Goal: Information Seeking & Learning: Compare options

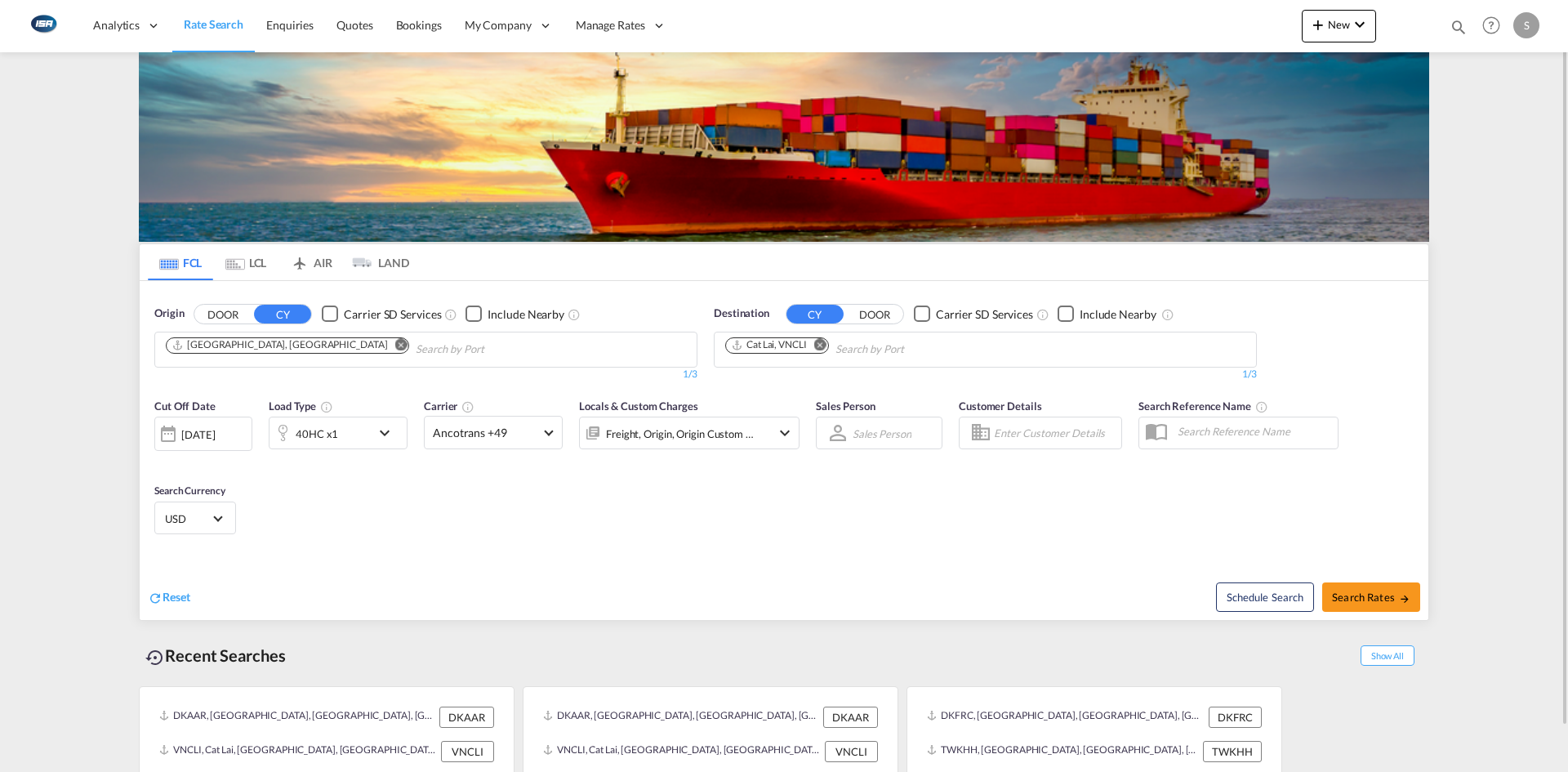
click at [395, 345] on md-icon "Remove" at bounding box center [401, 344] width 12 height 12
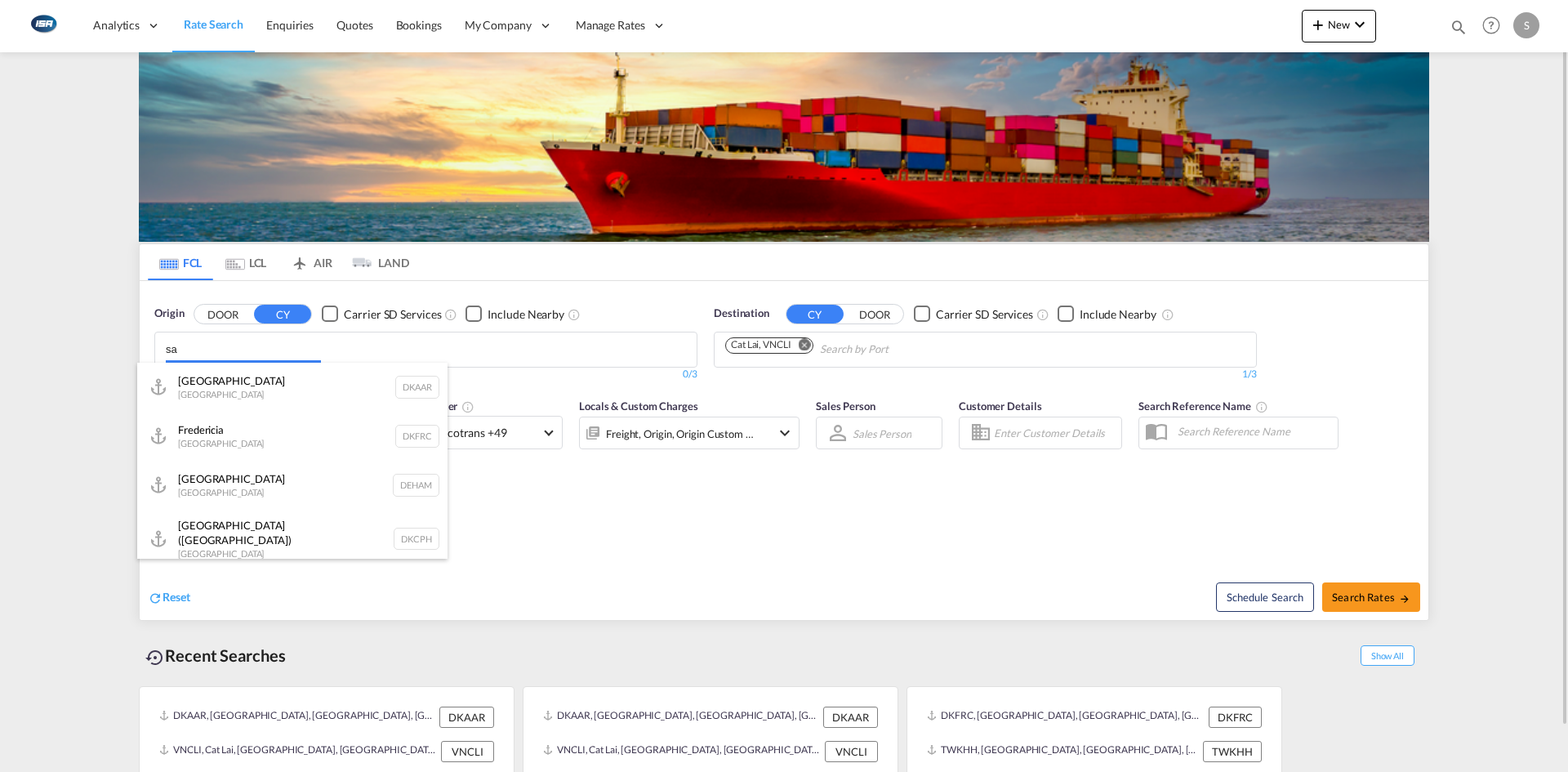
type input "s"
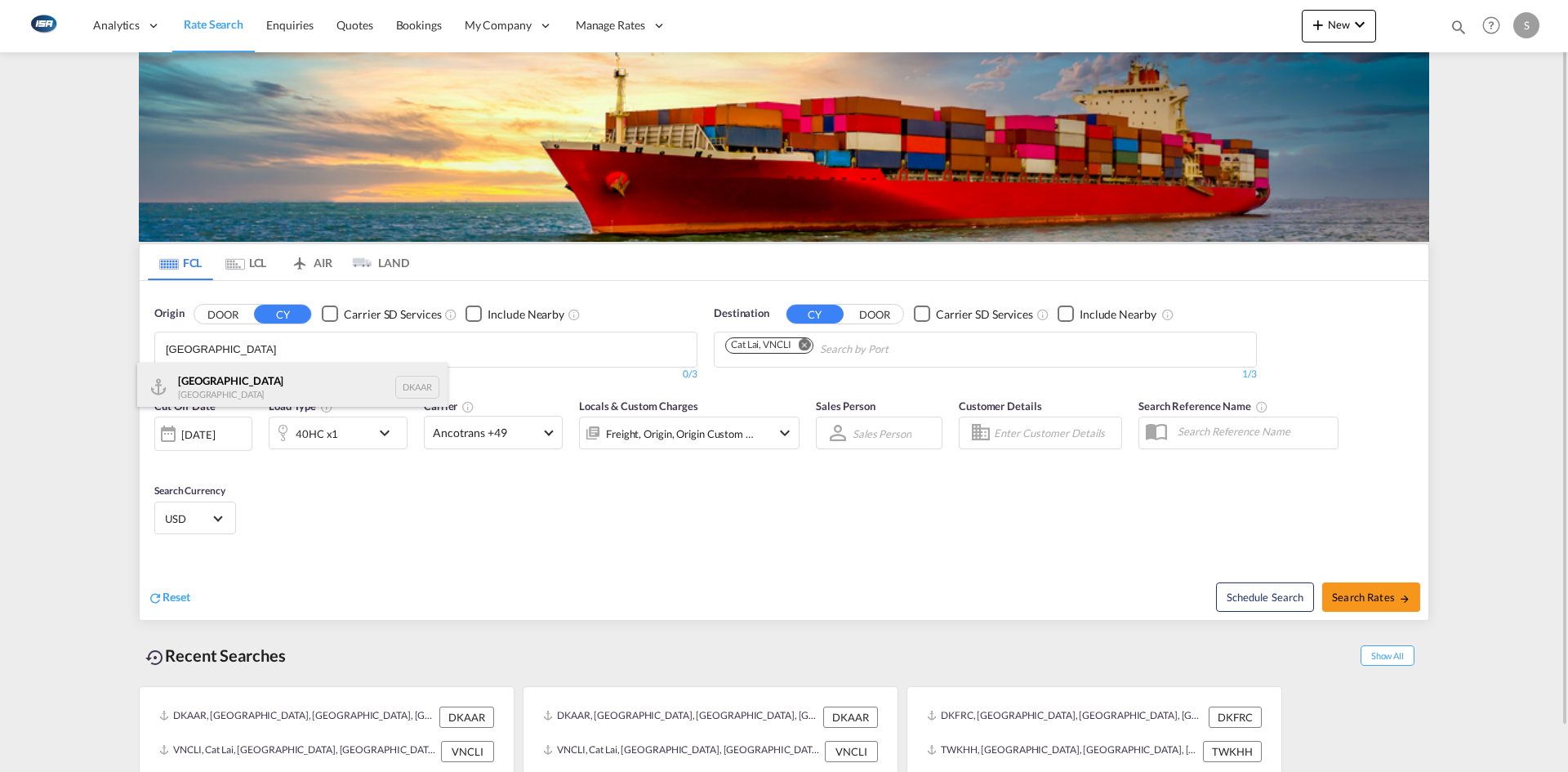
type input "[GEOGRAPHIC_DATA]"
click at [268, 374] on div "Aarhus [GEOGRAPHIC_DATA] DKAAR" at bounding box center [293, 387] width 311 height 49
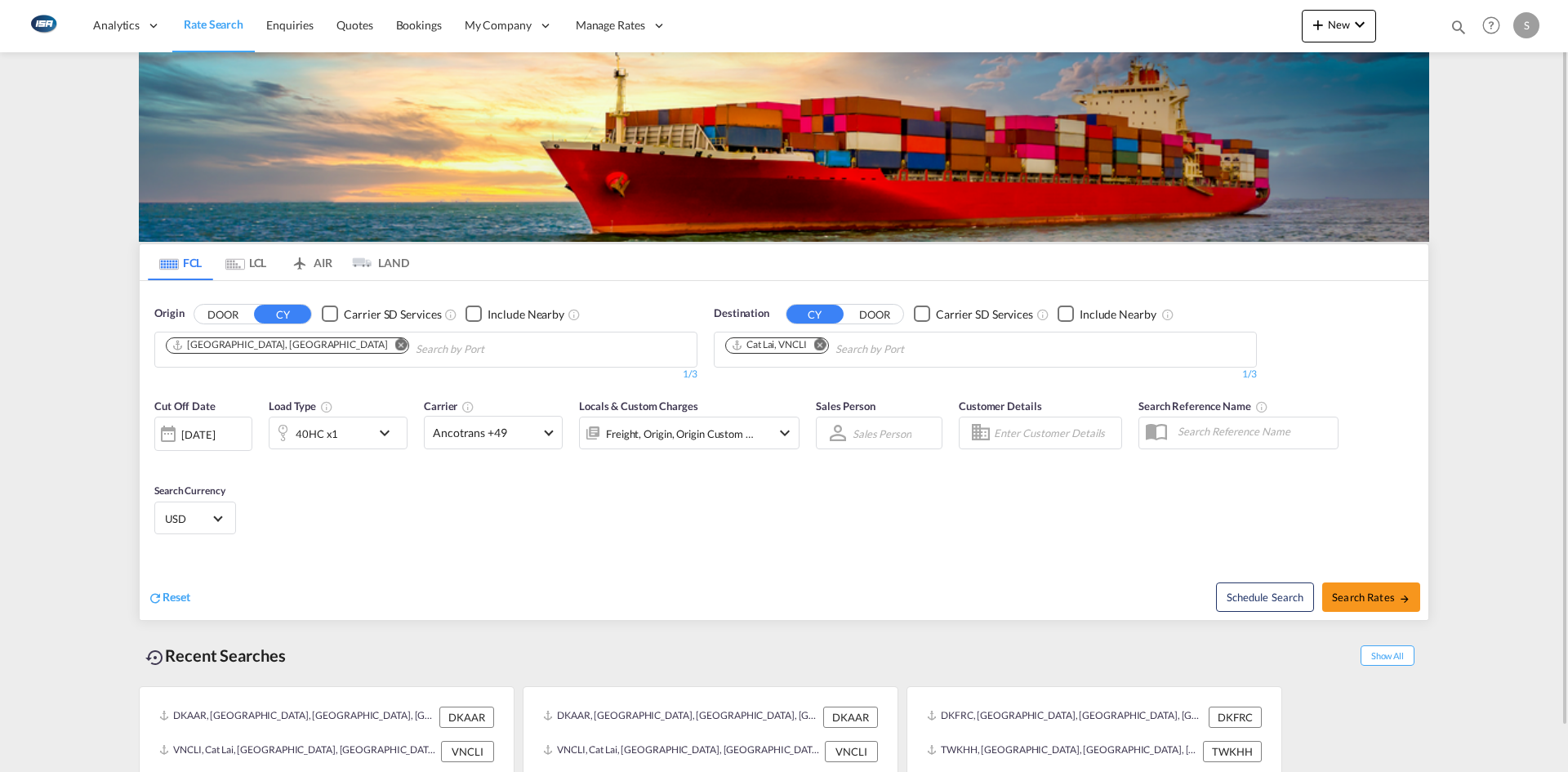
click at [823, 345] on md-icon "Remove" at bounding box center [820, 344] width 12 height 12
click at [824, 345] on input "Chips input." at bounding box center [803, 350] width 155 height 26
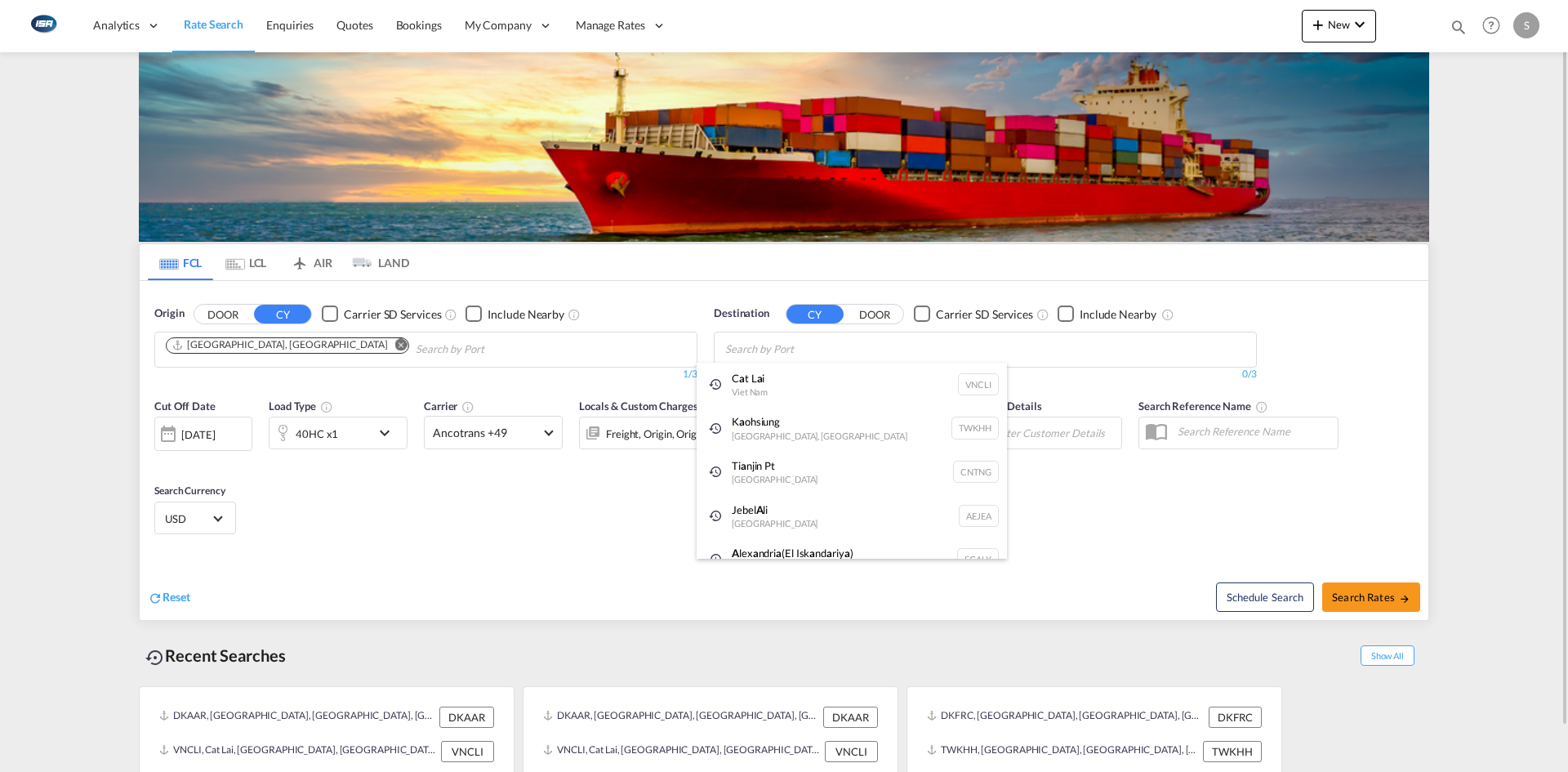
type input "a"
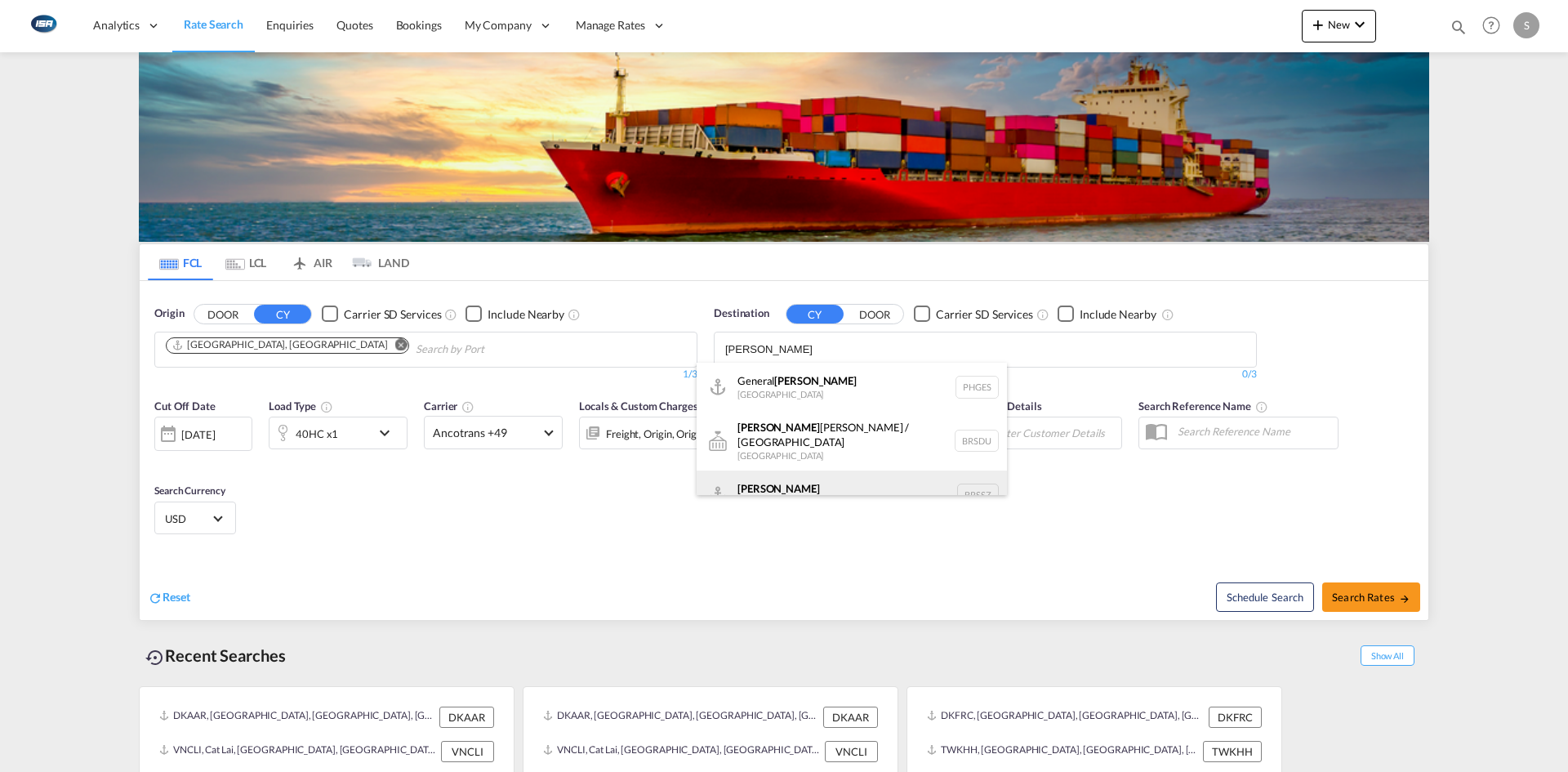
type input "santos"
click at [823, 481] on div "Santos Brazil BRSSZ" at bounding box center [852, 494] width 311 height 49
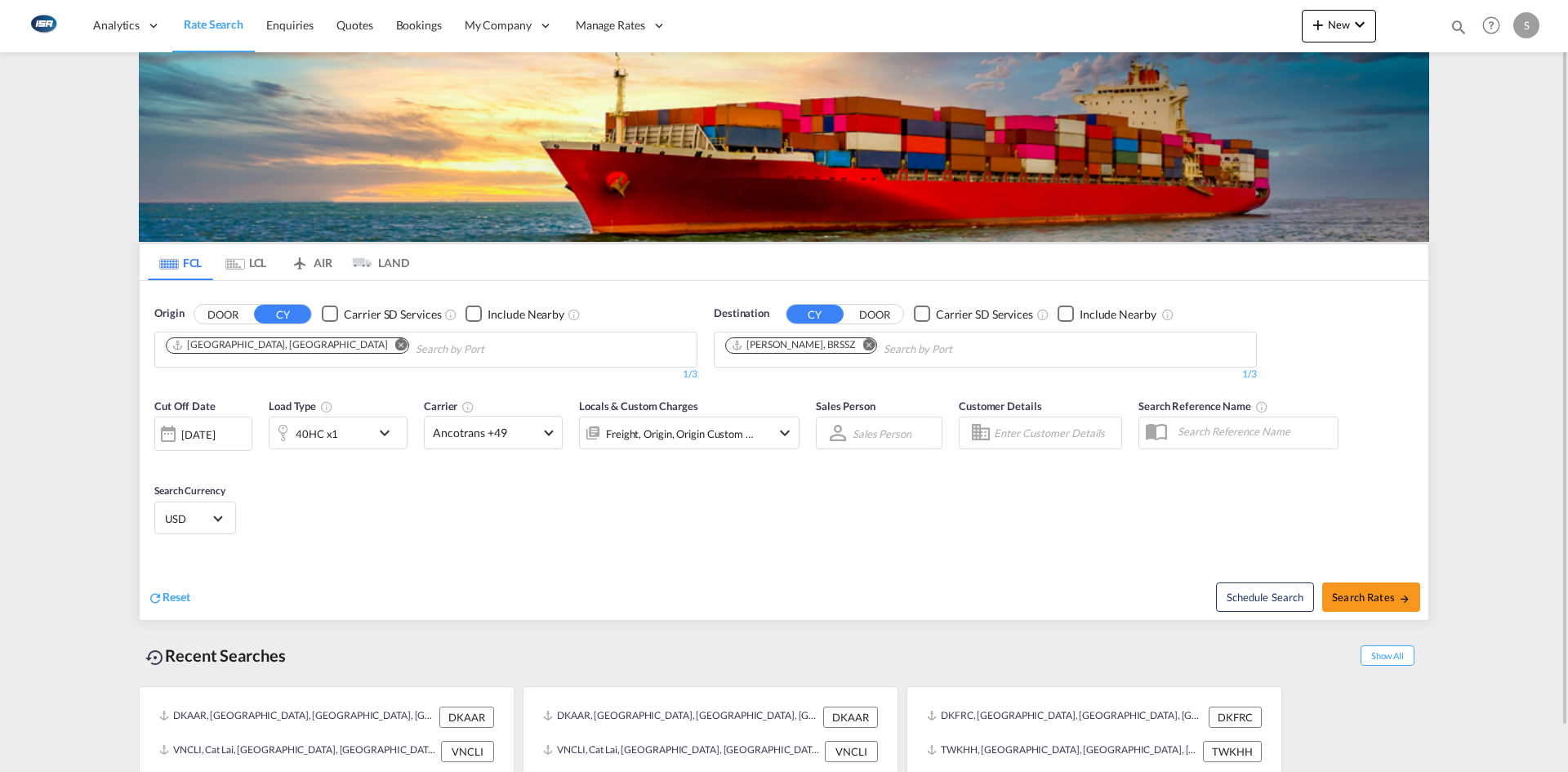
click at [388, 431] on md-icon "icon-chevron-down" at bounding box center [389, 433] width 28 height 20
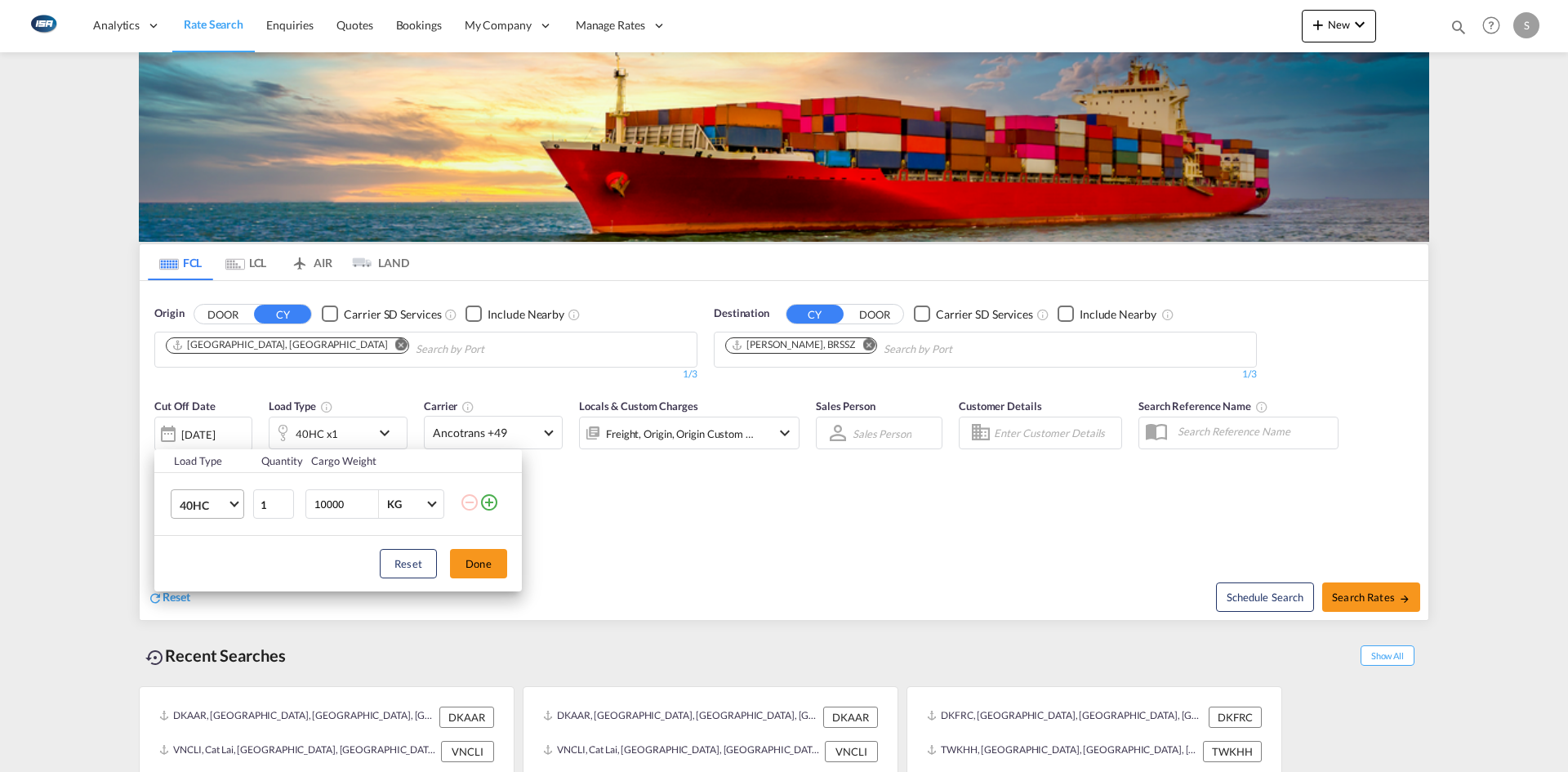
click at [236, 499] on span "Choose: \a40HC" at bounding box center [234, 503] width 9 height 9
click at [217, 428] on md-option "20GP" at bounding box center [222, 426] width 111 height 39
click at [475, 561] on button "Done" at bounding box center [479, 564] width 57 height 30
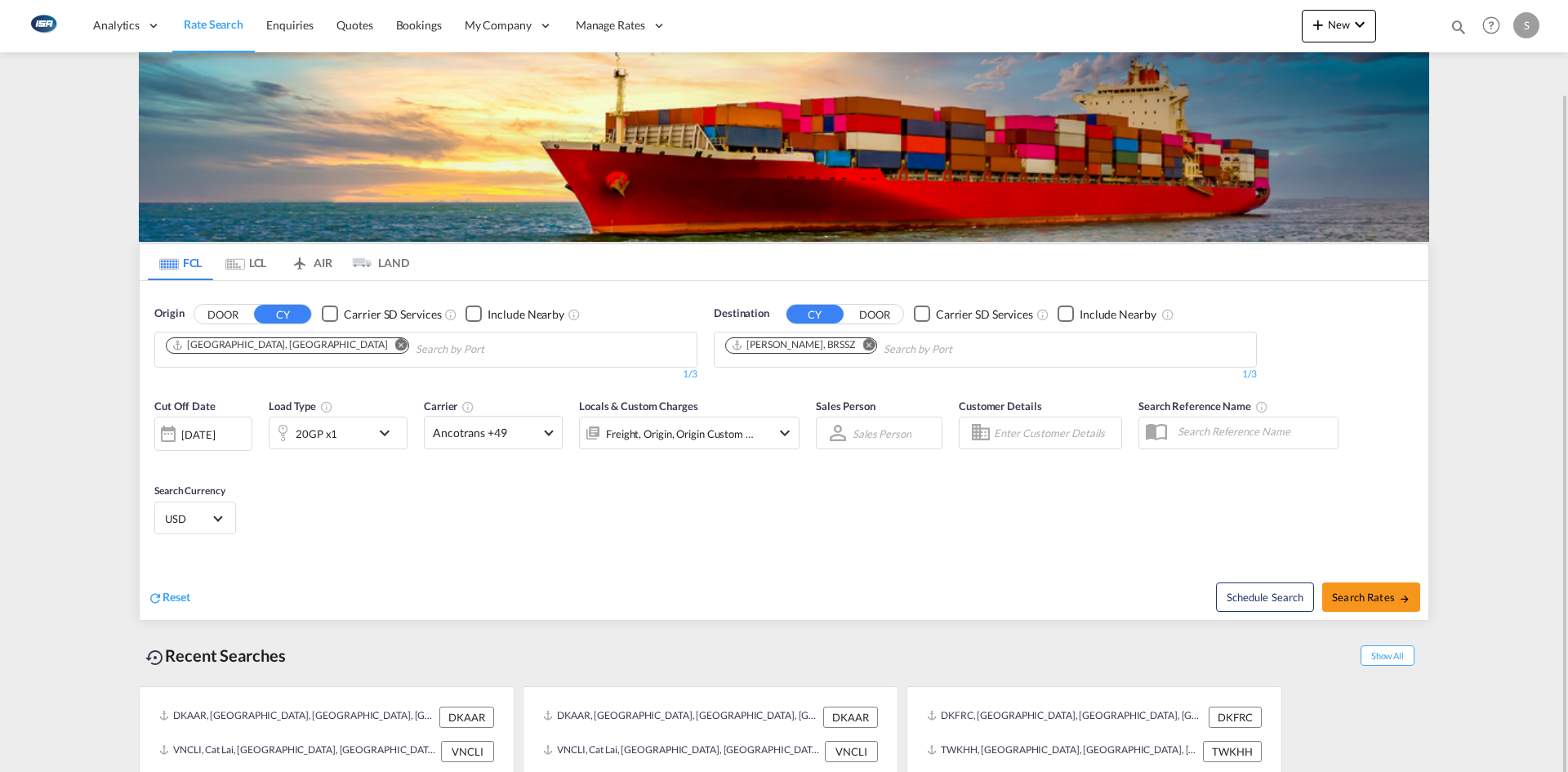
scroll to position [47, 0]
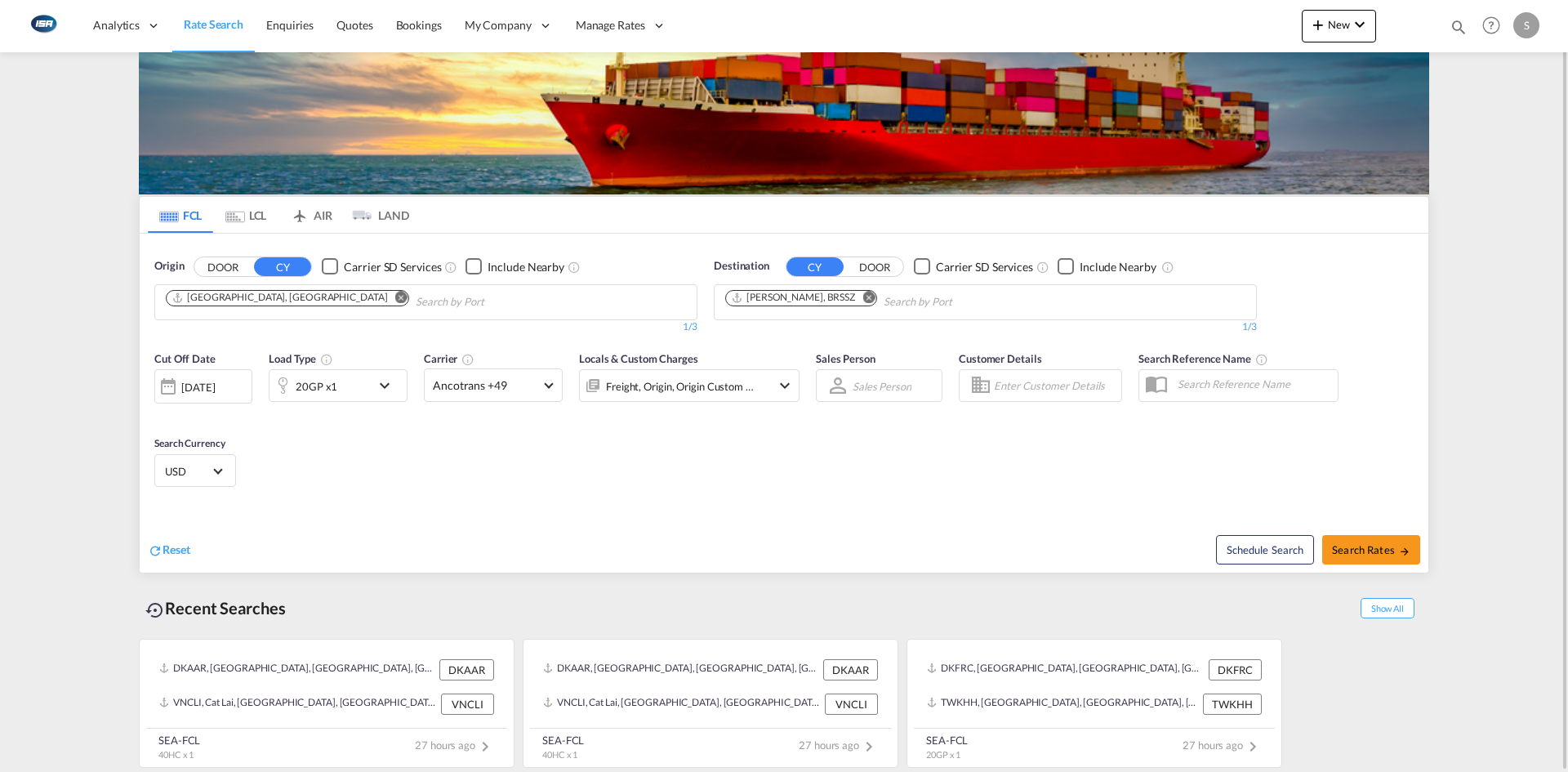
click at [674, 497] on div "Cut Off Date 01 Oct 2025 01/10/2025 Load Type 20GP x1 Carrier Ancotrans +49 Onl…" at bounding box center [784, 422] width 1289 height 160
click at [215, 464] on md-select-value "USD" at bounding box center [195, 470] width 64 height 23
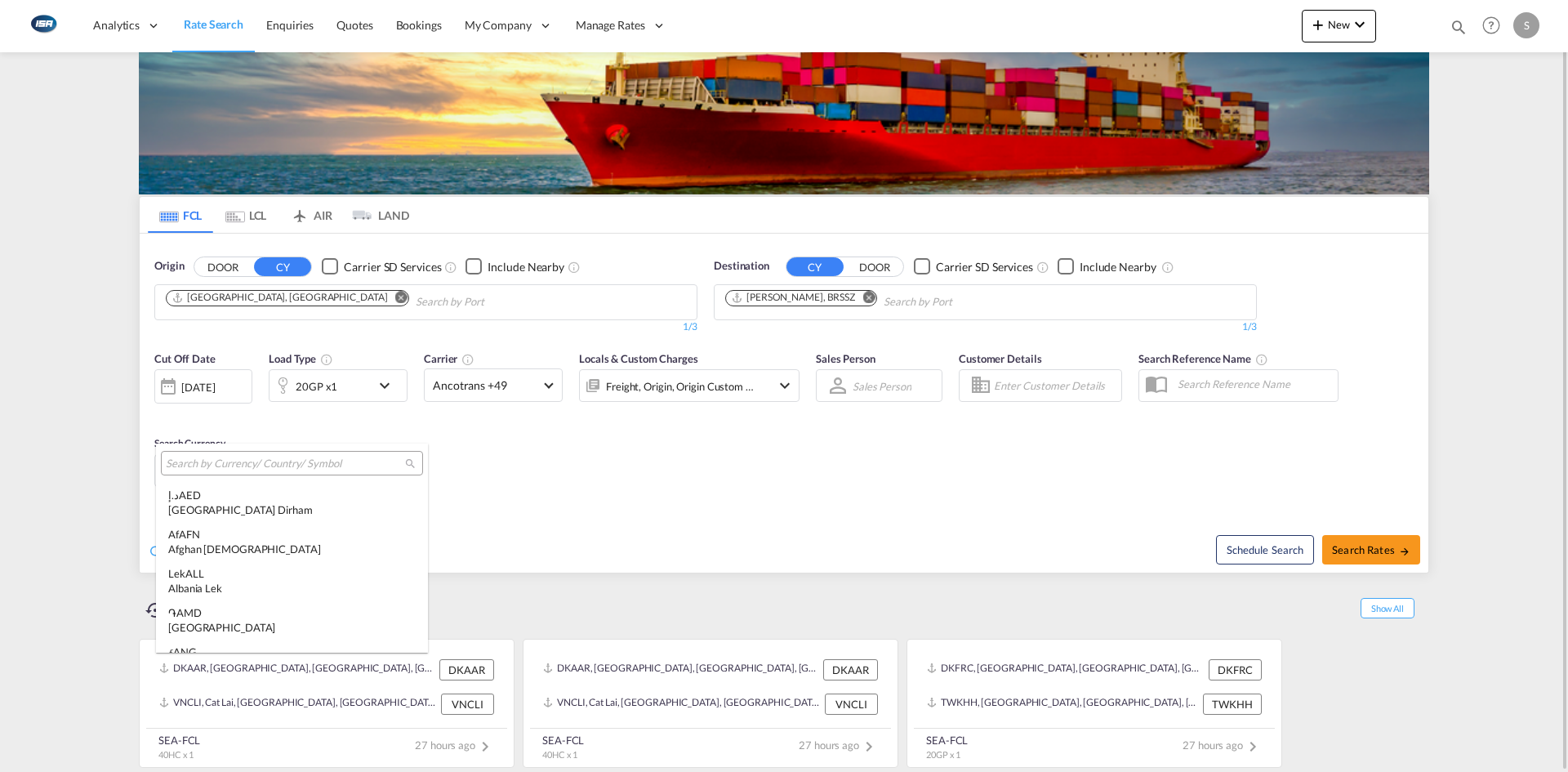
scroll to position [5640, 0]
click at [250, 463] on input "search" at bounding box center [286, 464] width 240 height 15
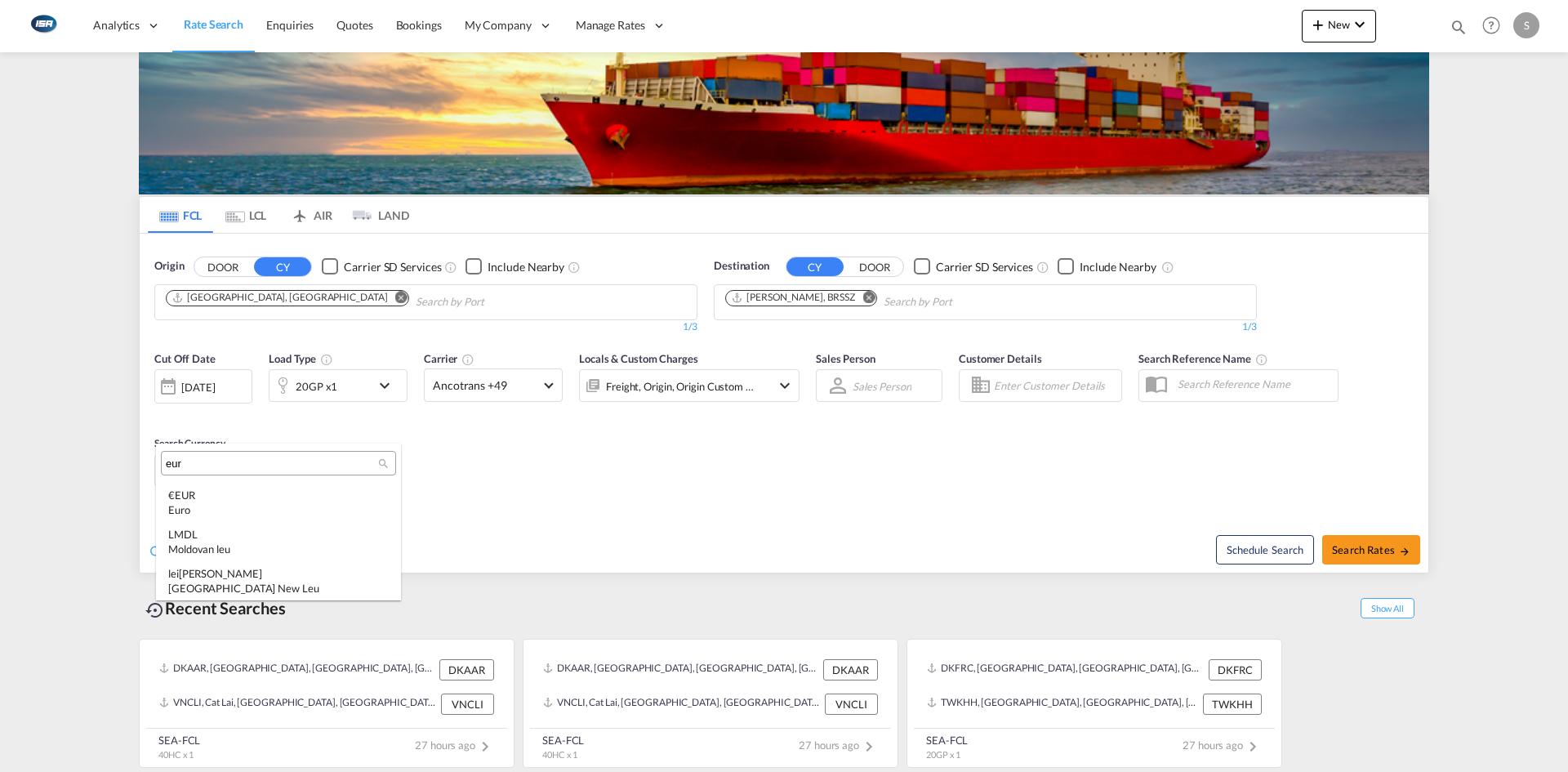
scroll to position [0, 0]
type input "eur"
click at [267, 489] on div "€ EUR Euro" at bounding box center [279, 503] width 221 height 30
click at [1383, 543] on span "Search Rates" at bounding box center [1371, 550] width 79 height 13
type input "DKAAR to BRSSZ / 1 Oct 2025"
